Goal: Navigation & Orientation: Find specific page/section

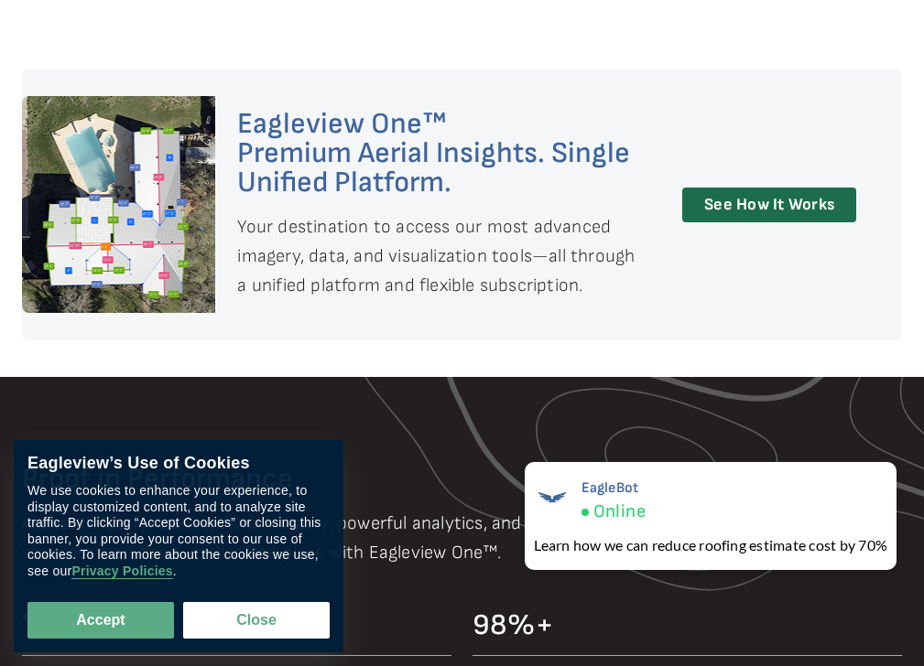
scroll to position [4759, 0]
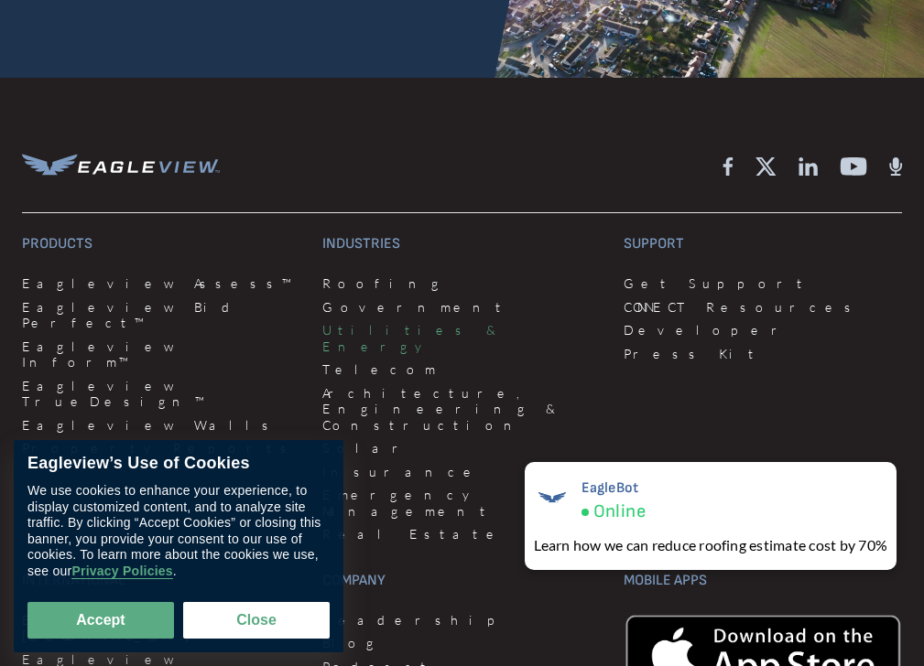
click at [415, 341] on link "Utilities & Energy" at bounding box center [461, 338] width 278 height 32
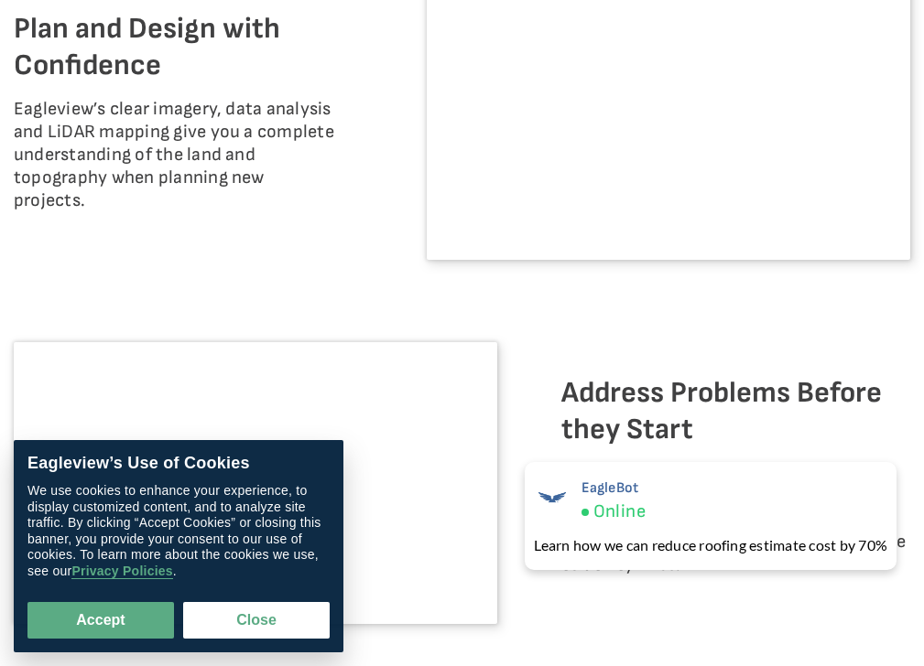
scroll to position [5308, 0]
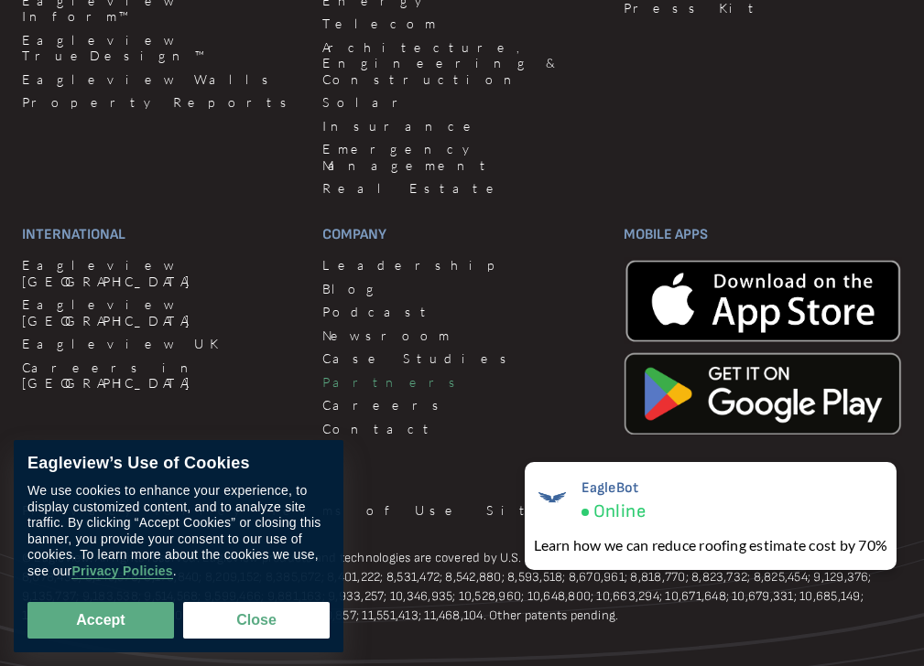
click at [415, 374] on link "Partners" at bounding box center [461, 382] width 278 height 16
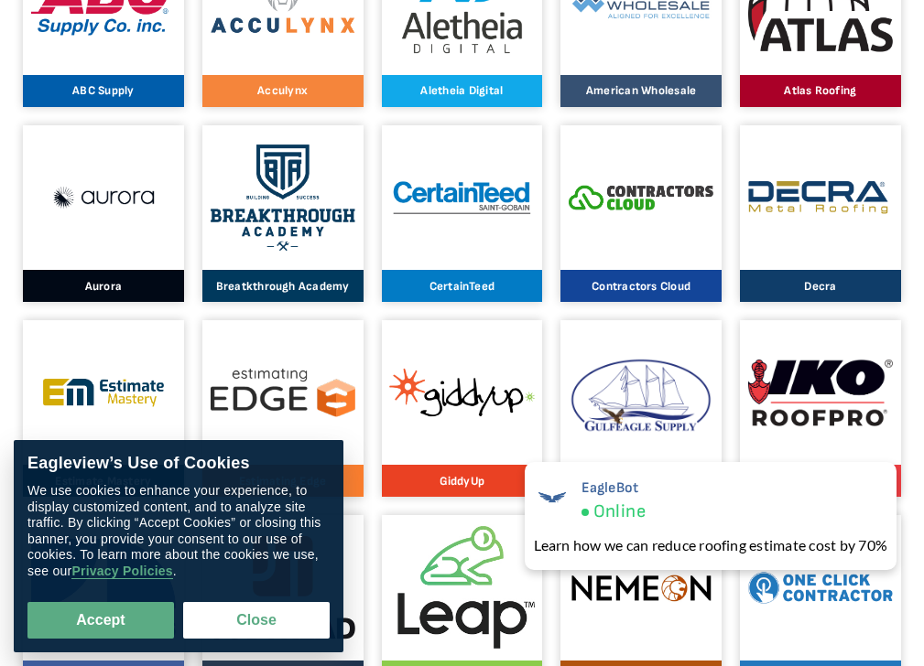
scroll to position [1281, 0]
